Goal: Task Accomplishment & Management: Manage account settings

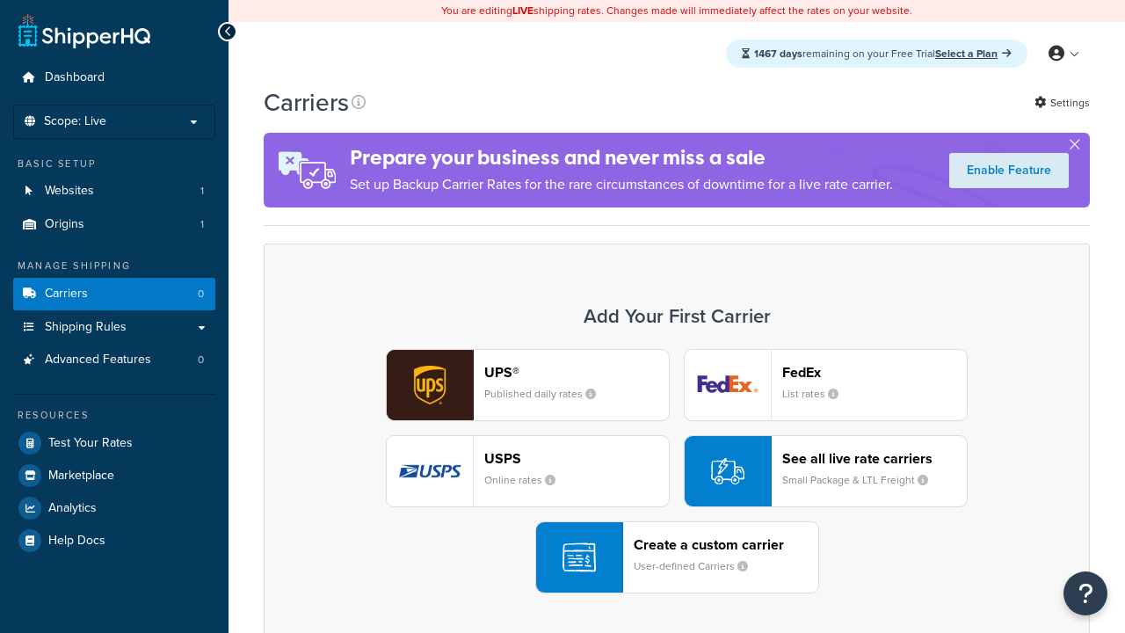
click at [875, 373] on header "FedEx" at bounding box center [874, 372] width 185 height 17
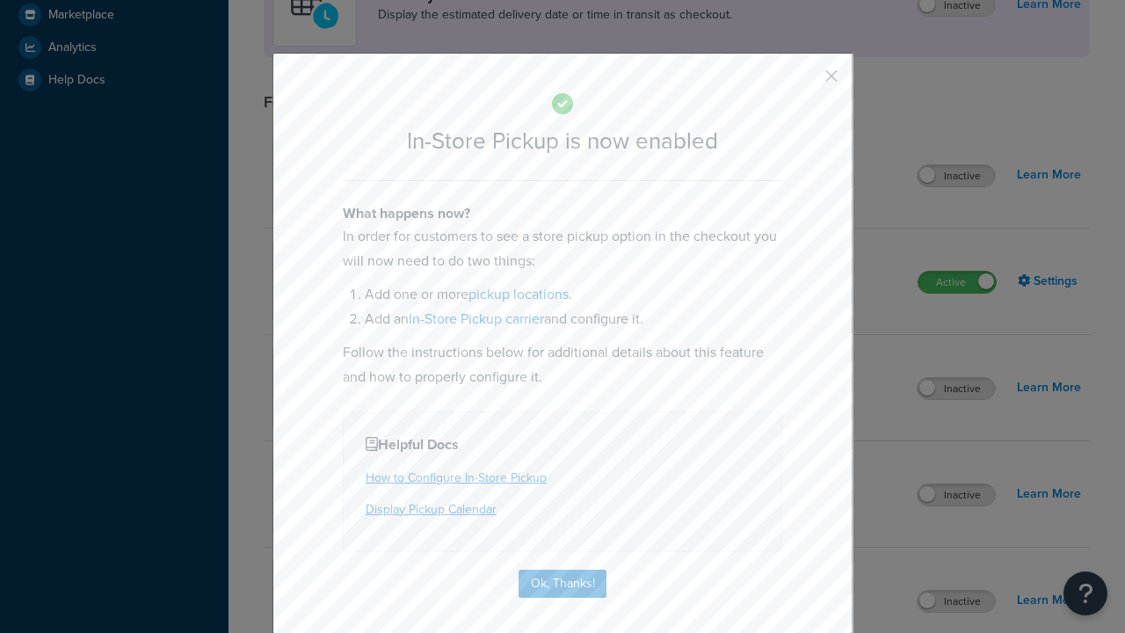
click at [805, 82] on button "button" at bounding box center [806, 82] width 4 height 4
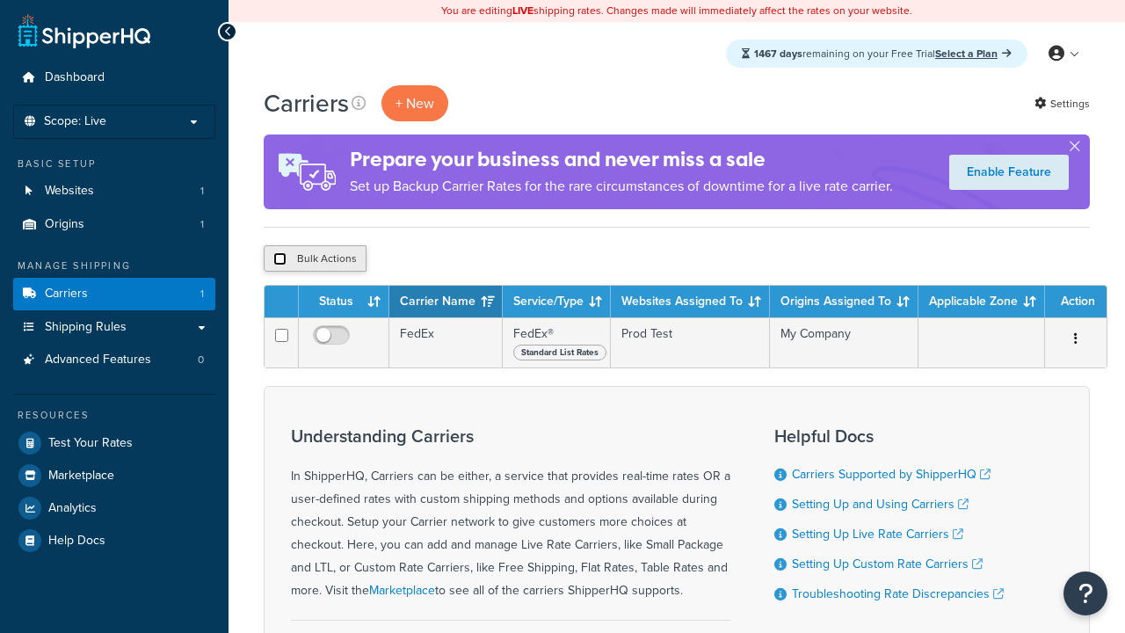
click at [280, 260] on input "checkbox" at bounding box center [279, 258] width 13 height 13
checkbox input "true"
click at [0, 0] on button "Delete" at bounding box center [0, 0] width 0 height 0
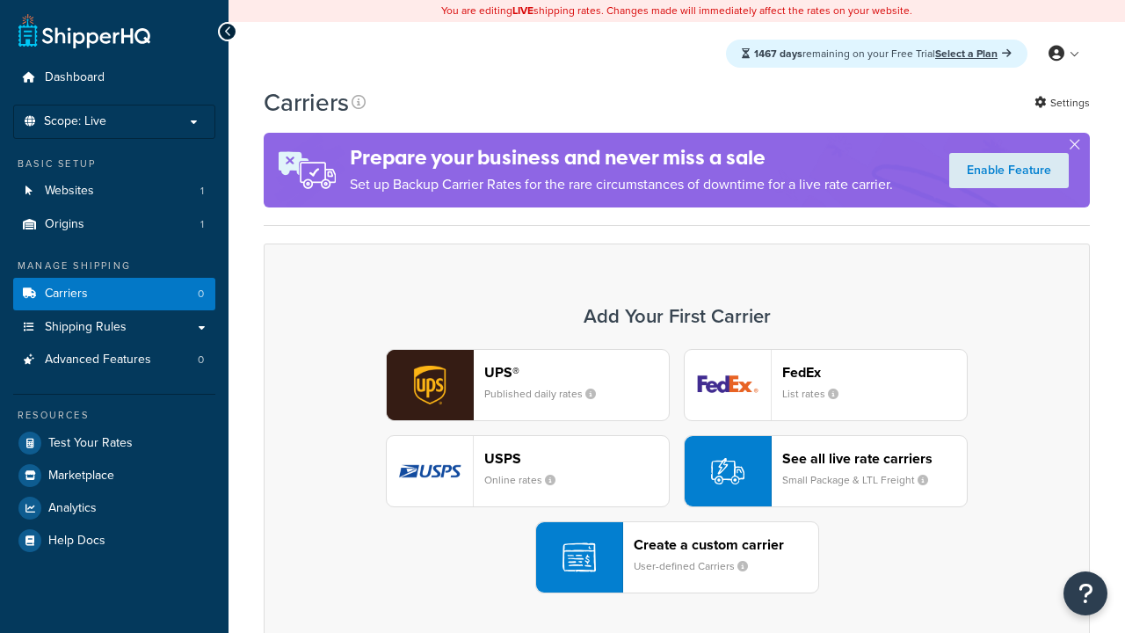
click at [677, 472] on div "UPS® Published daily rates FedEx List rates USPS Online rates See all live rate…" at bounding box center [676, 471] width 789 height 244
click at [677, 558] on div "Create a custom carrier User-defined Carriers" at bounding box center [726, 557] width 185 height 42
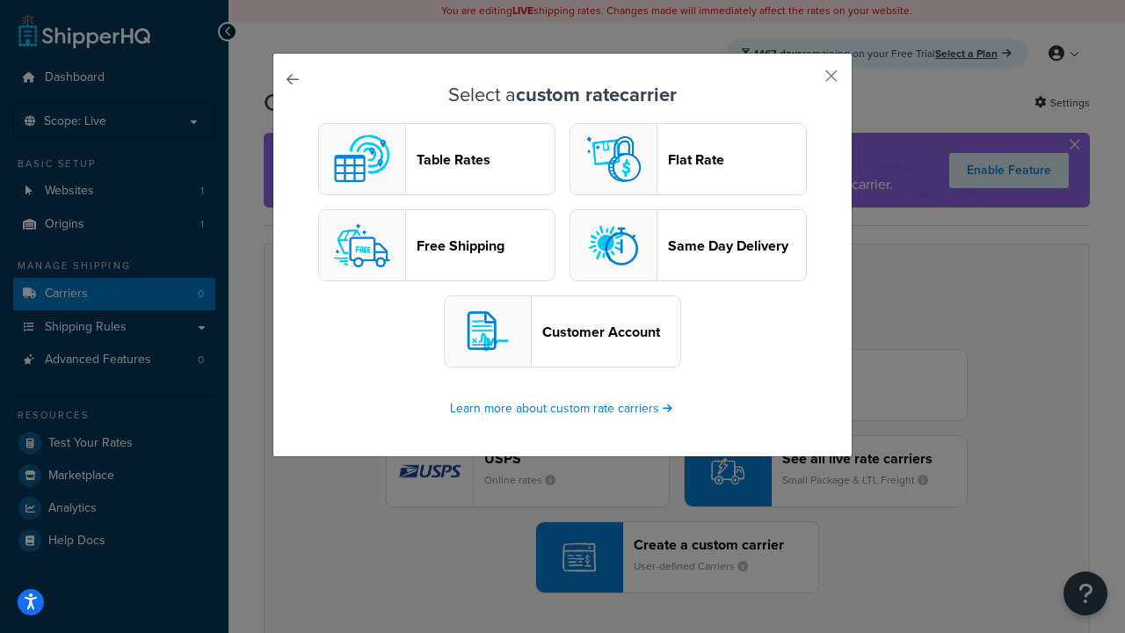
click at [437, 160] on header "Table Rates" at bounding box center [486, 159] width 138 height 17
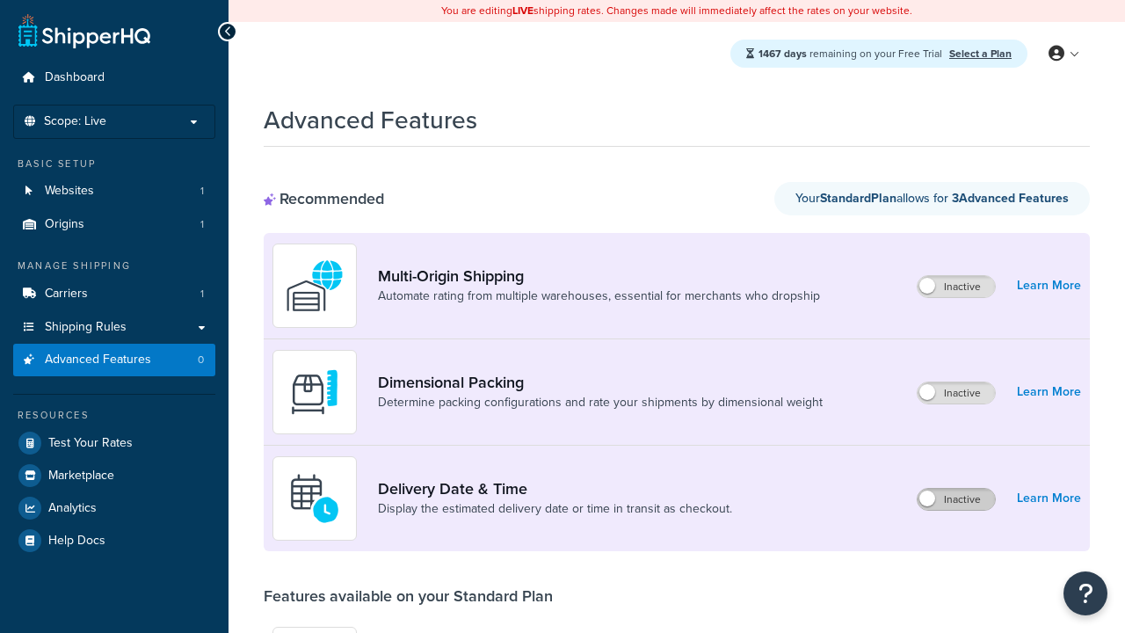
click at [957, 500] on label "Inactive" at bounding box center [956, 499] width 77 height 21
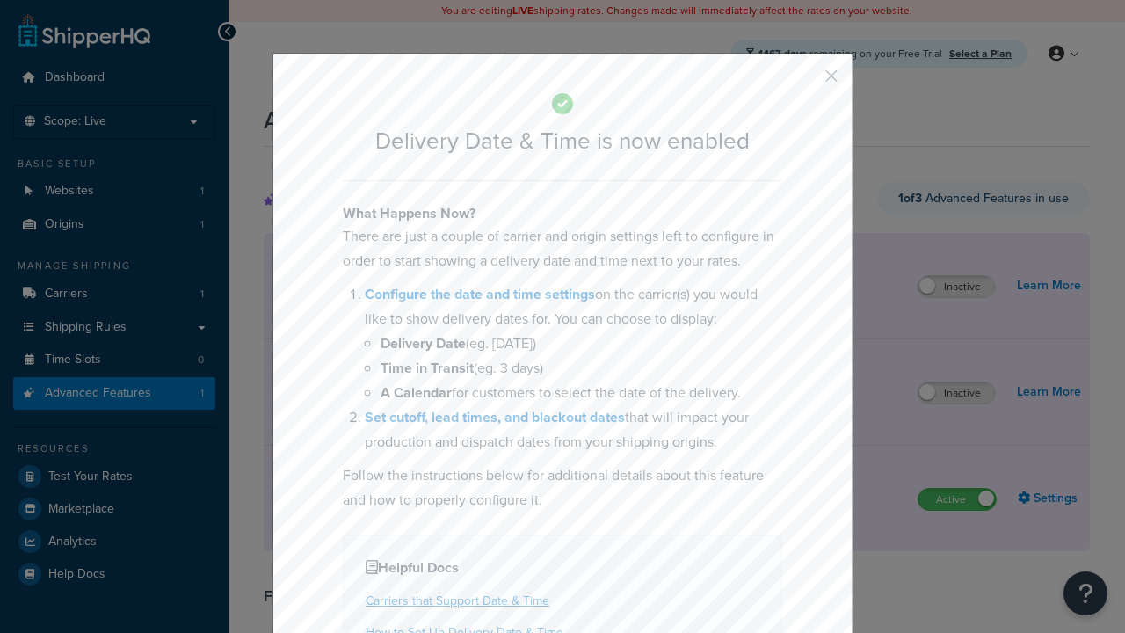
click at [805, 82] on button "button" at bounding box center [806, 82] width 4 height 4
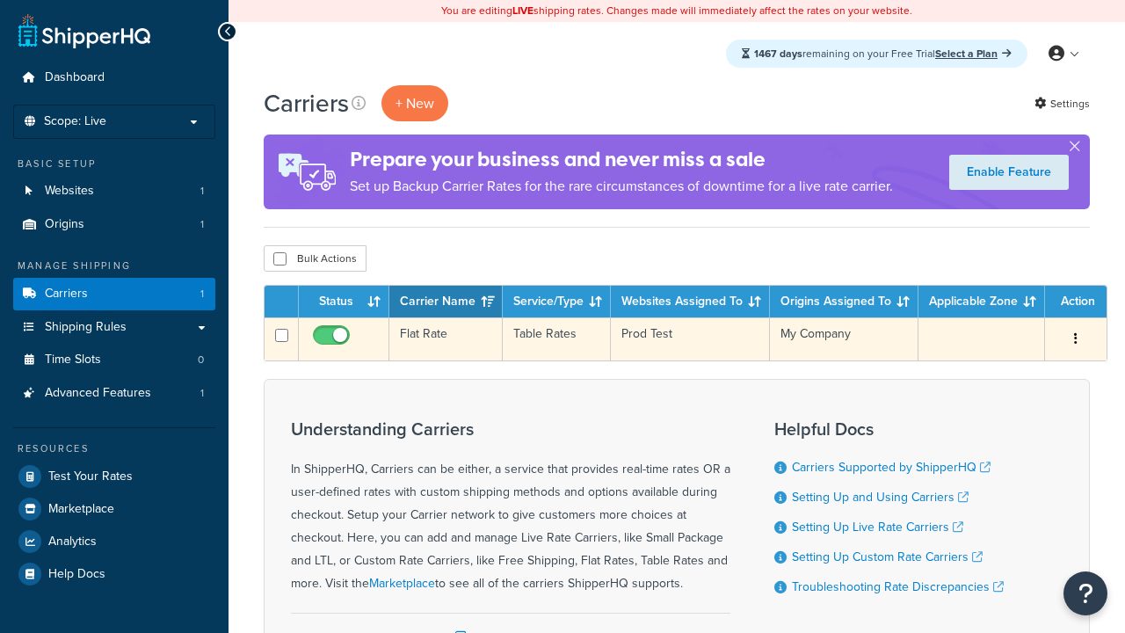
click at [445, 340] on td "Flat Rate" at bounding box center [445, 338] width 113 height 43
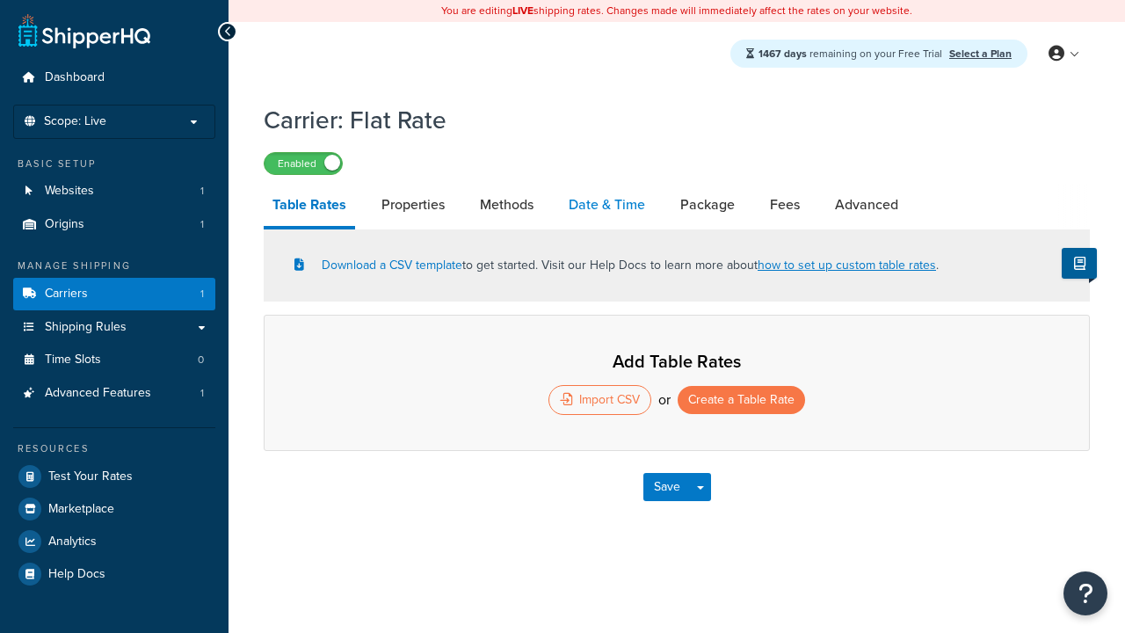
click at [607, 207] on link "Date & Time" at bounding box center [607, 205] width 94 height 42
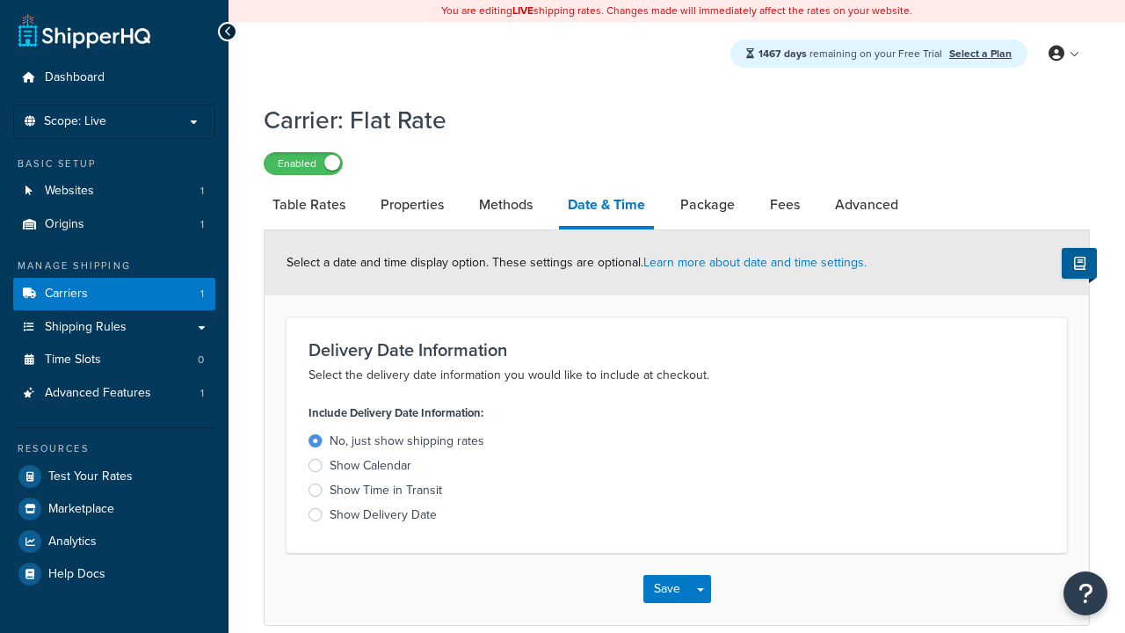
click at [370, 468] on div "Show Calendar" at bounding box center [371, 466] width 82 height 18
click at [0, 0] on input "Show Calendar" at bounding box center [0, 0] width 0 height 0
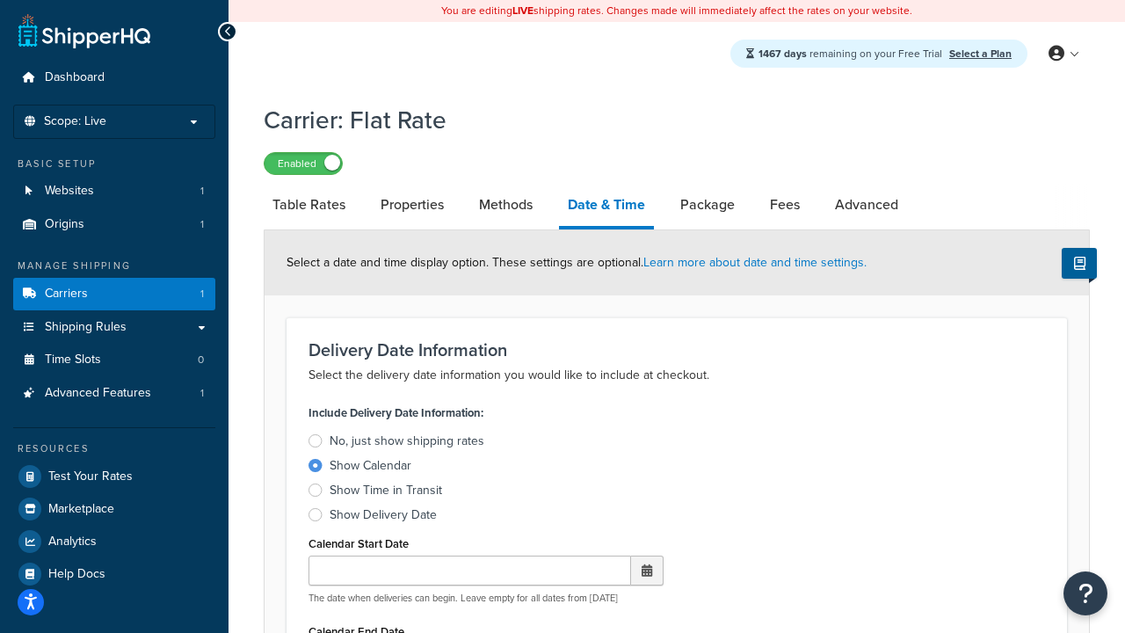
click at [370, 468] on div "Show Calendar" at bounding box center [371, 466] width 82 height 18
click at [0, 0] on input "Show Calendar" at bounding box center [0, 0] width 0 height 0
type input "07/29/2025"
type input "07/29/2026"
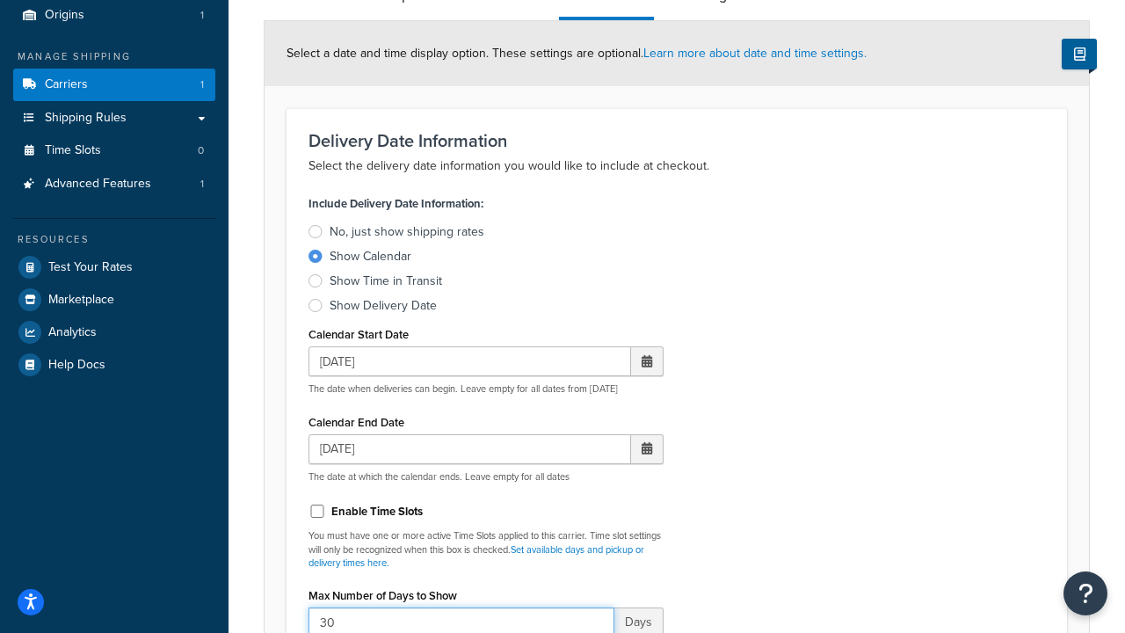
type input "30"
type input "11:00 AM"
type input "5"
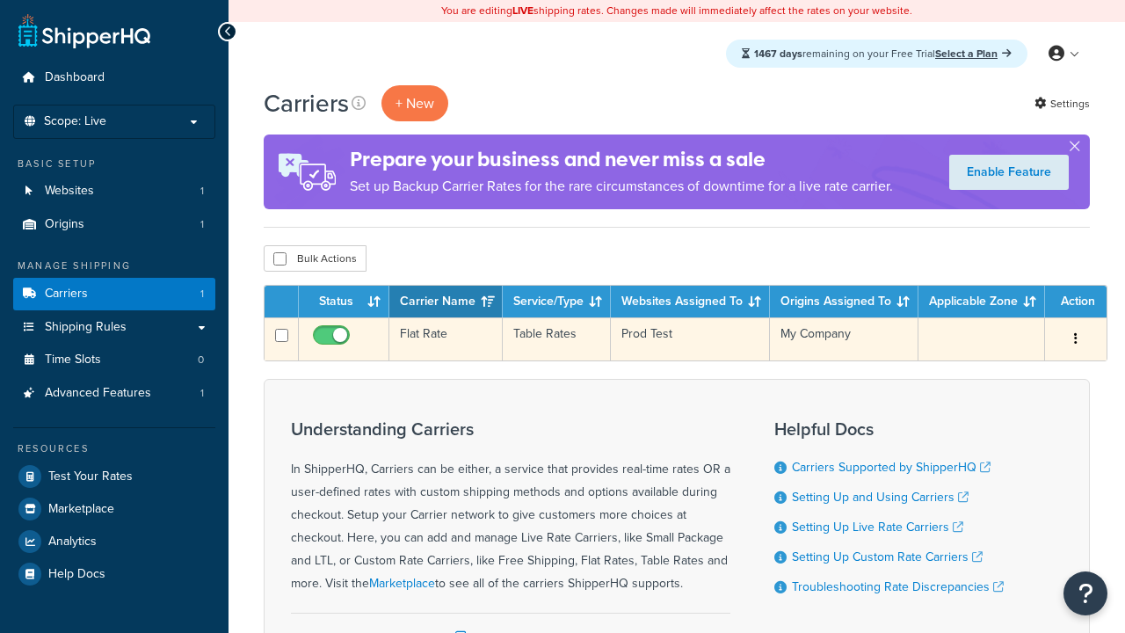
click at [445, 340] on td "Flat Rate" at bounding box center [445, 338] width 113 height 43
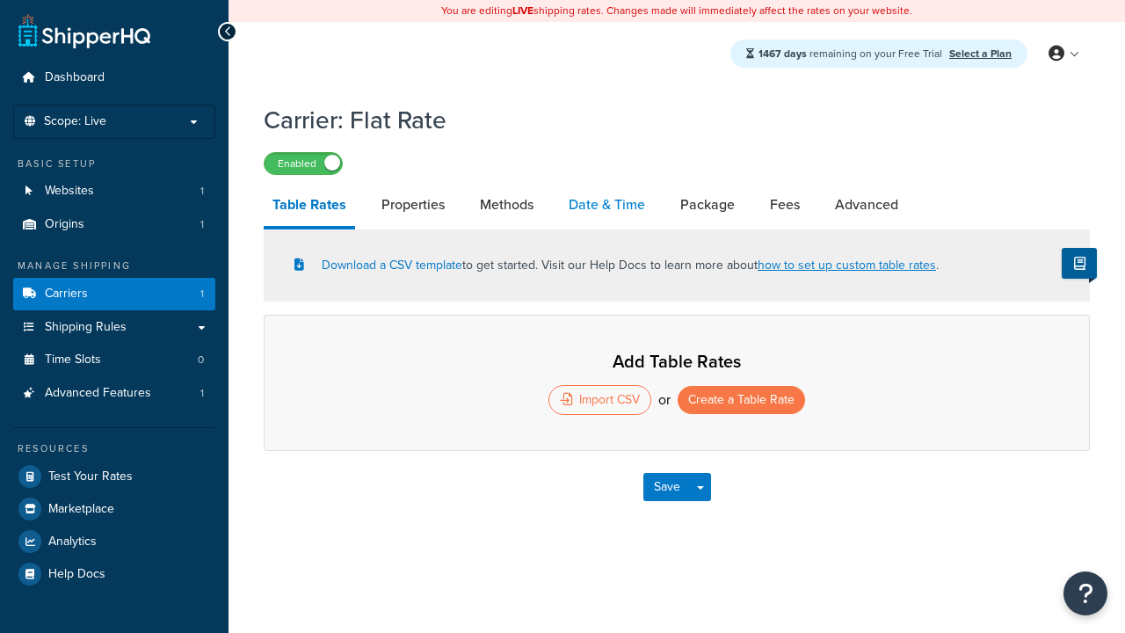
click at [607, 207] on link "Date & Time" at bounding box center [607, 205] width 94 height 42
